Goal: Transaction & Acquisition: Purchase product/service

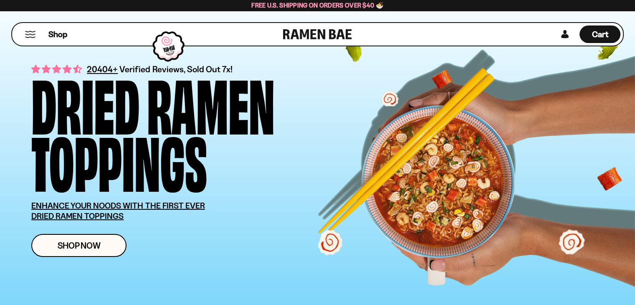
scroll to position [26, 0]
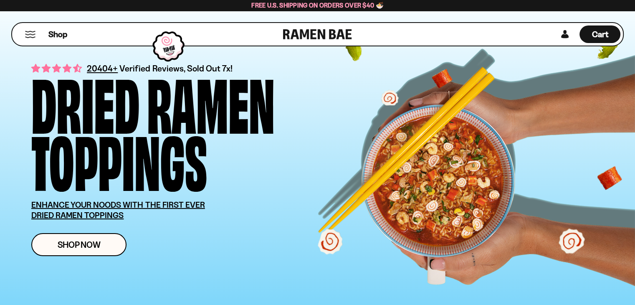
click at [84, 232] on div "20404+ Verified Reviews, Sold Out 7x! Dried Ramen Toppings ENHANCE YOUR NOODS W…" at bounding box center [198, 159] width 334 height 194
click at [88, 241] on span "Shop Now" at bounding box center [79, 244] width 43 height 9
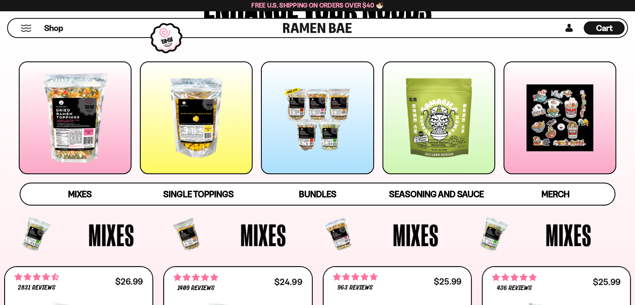
click at [70, 99] on div at bounding box center [75, 117] width 113 height 113
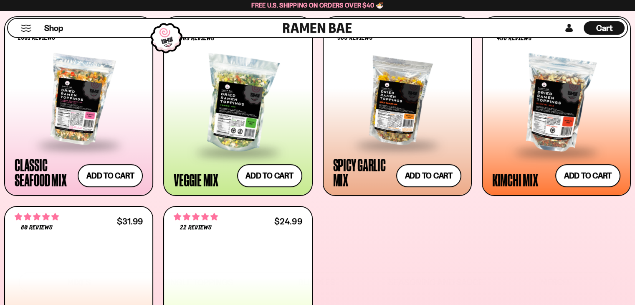
scroll to position [365, 0]
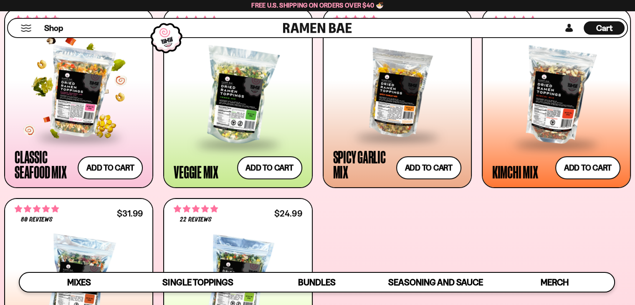
click at [112, 89] on div at bounding box center [79, 92] width 128 height 89
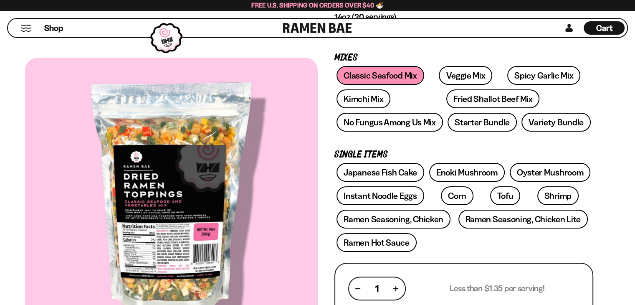
scroll to position [123, 0]
